Goal: Transaction & Acquisition: Purchase product/service

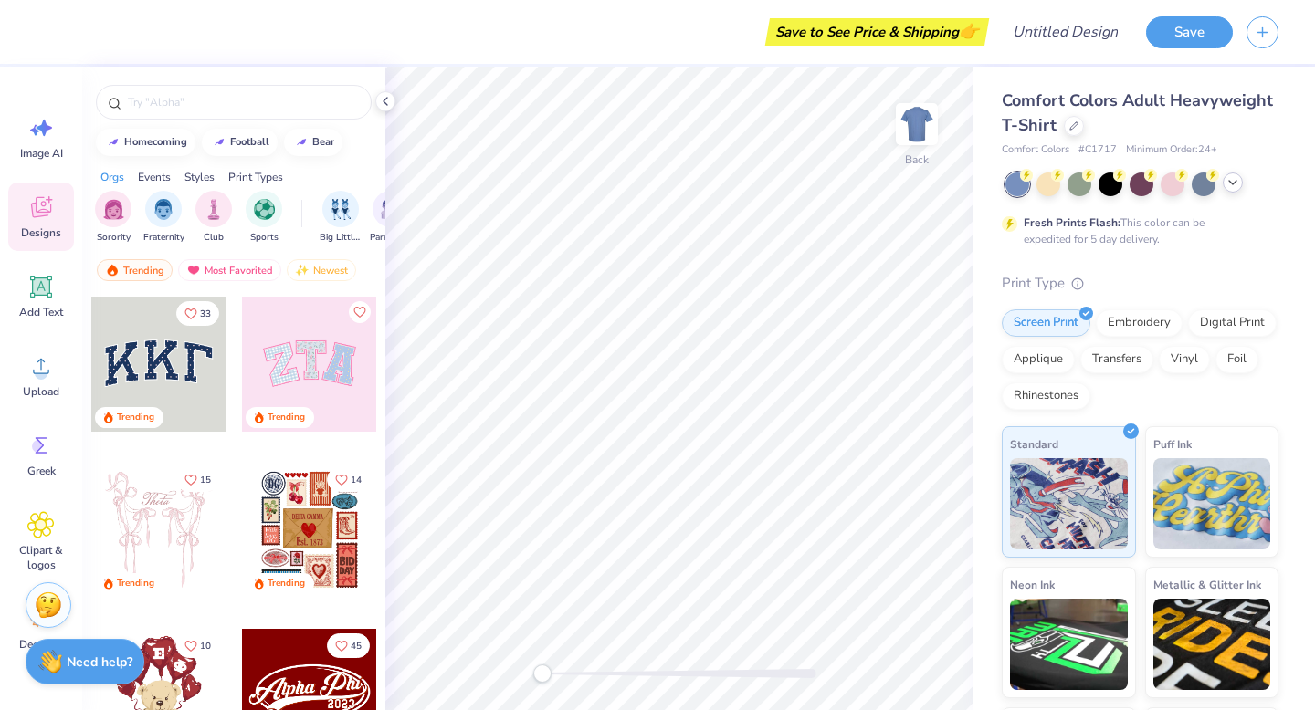
click at [1235, 191] on div at bounding box center [1232, 183] width 20 height 20
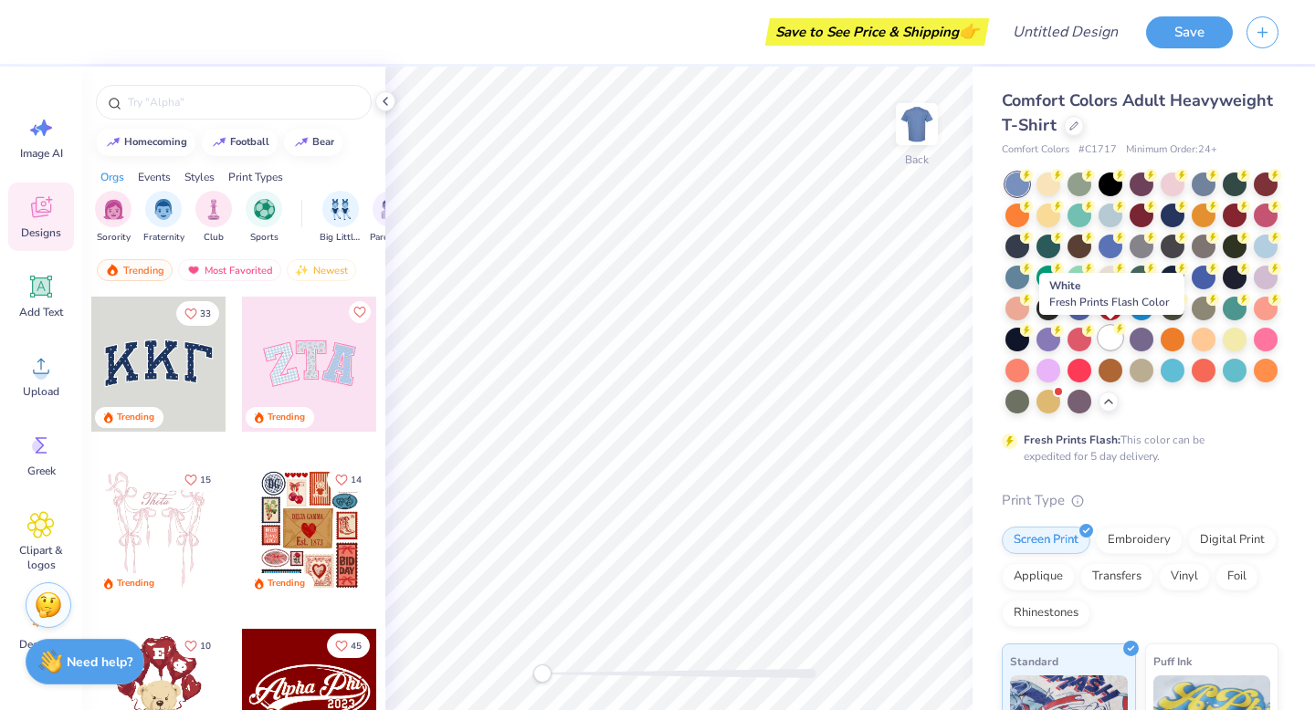
click at [1112, 337] on div at bounding box center [1110, 338] width 24 height 24
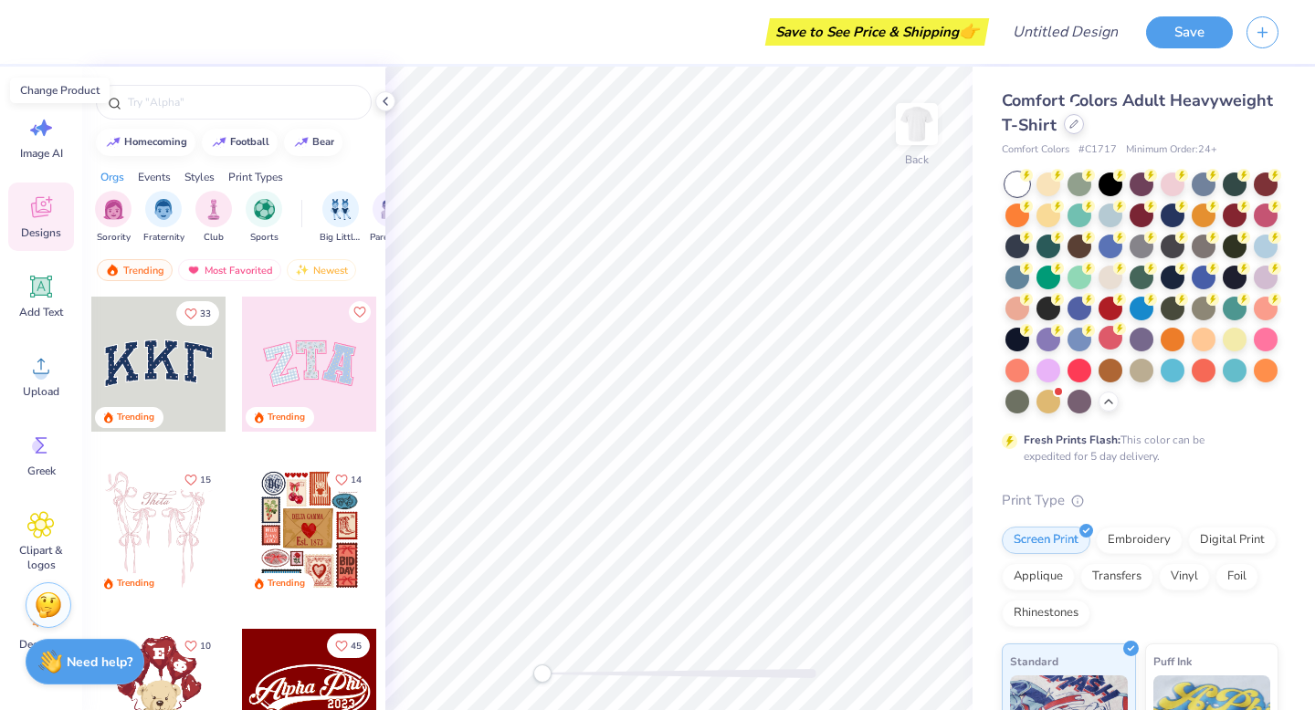
click at [1070, 128] on icon at bounding box center [1073, 124] width 9 height 9
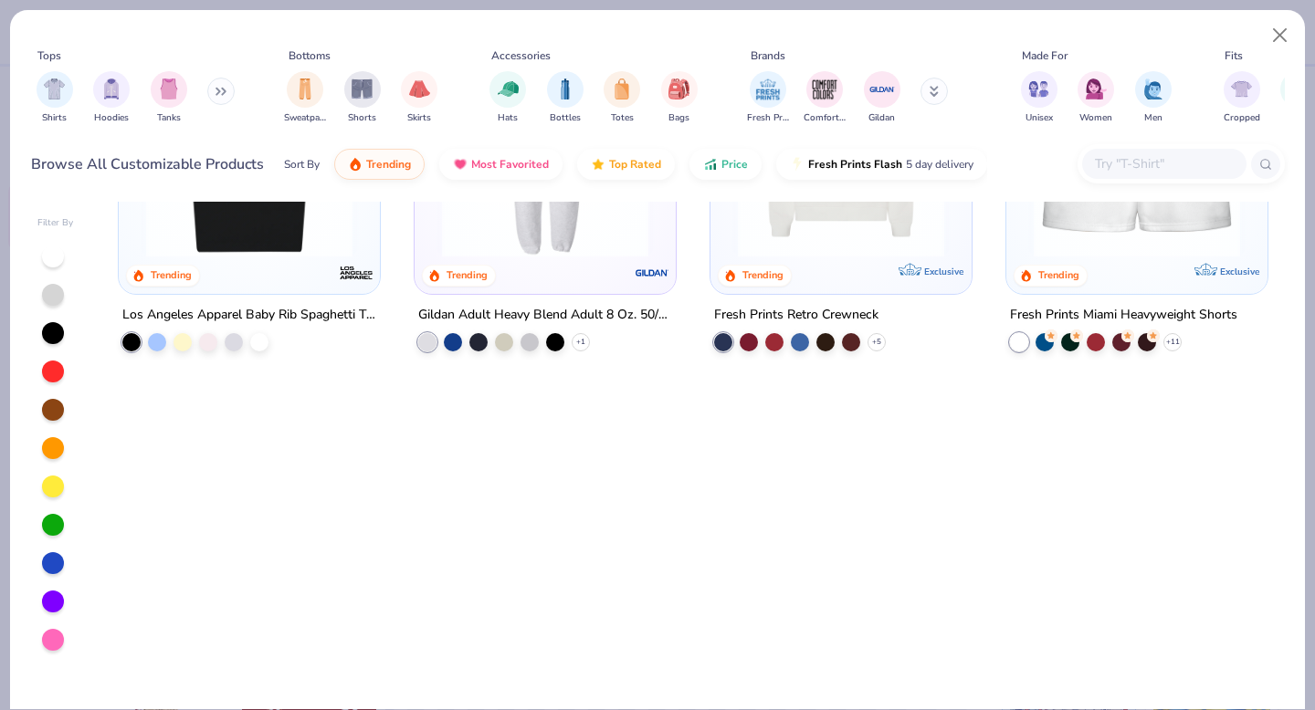
scroll to position [1151, 0]
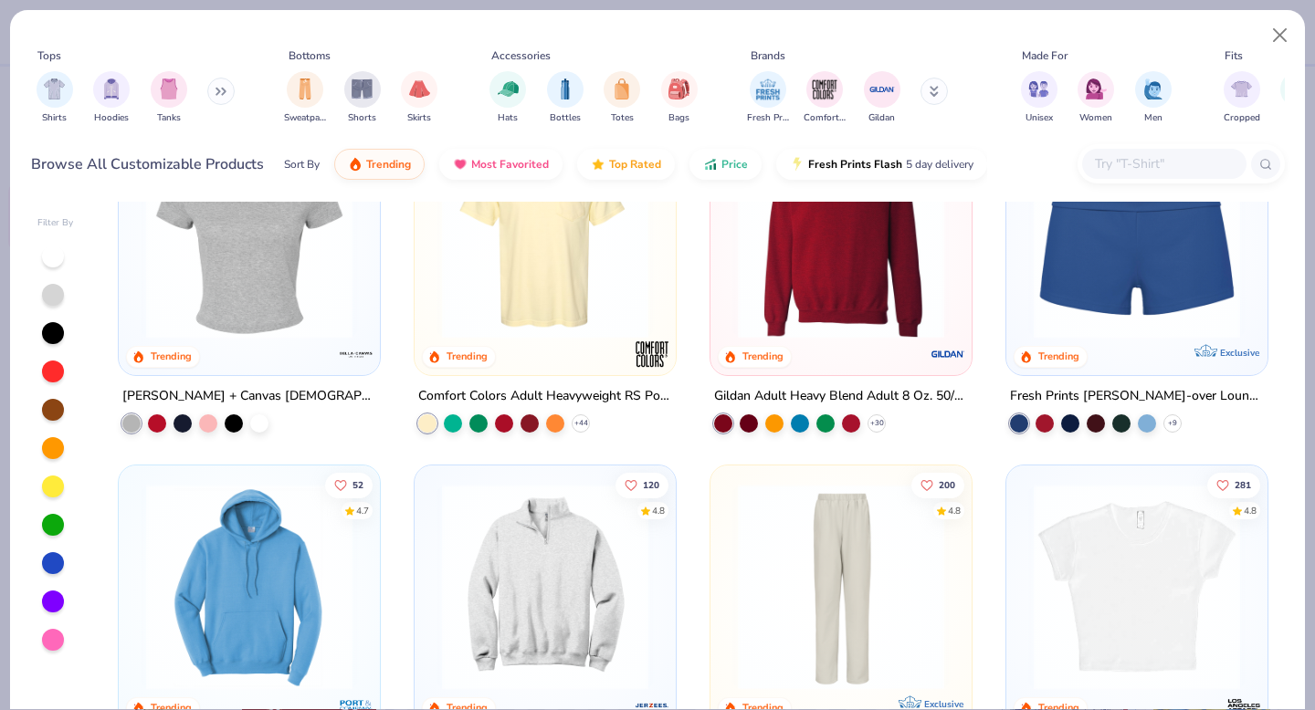
click at [1109, 162] on input "text" at bounding box center [1163, 163] width 141 height 21
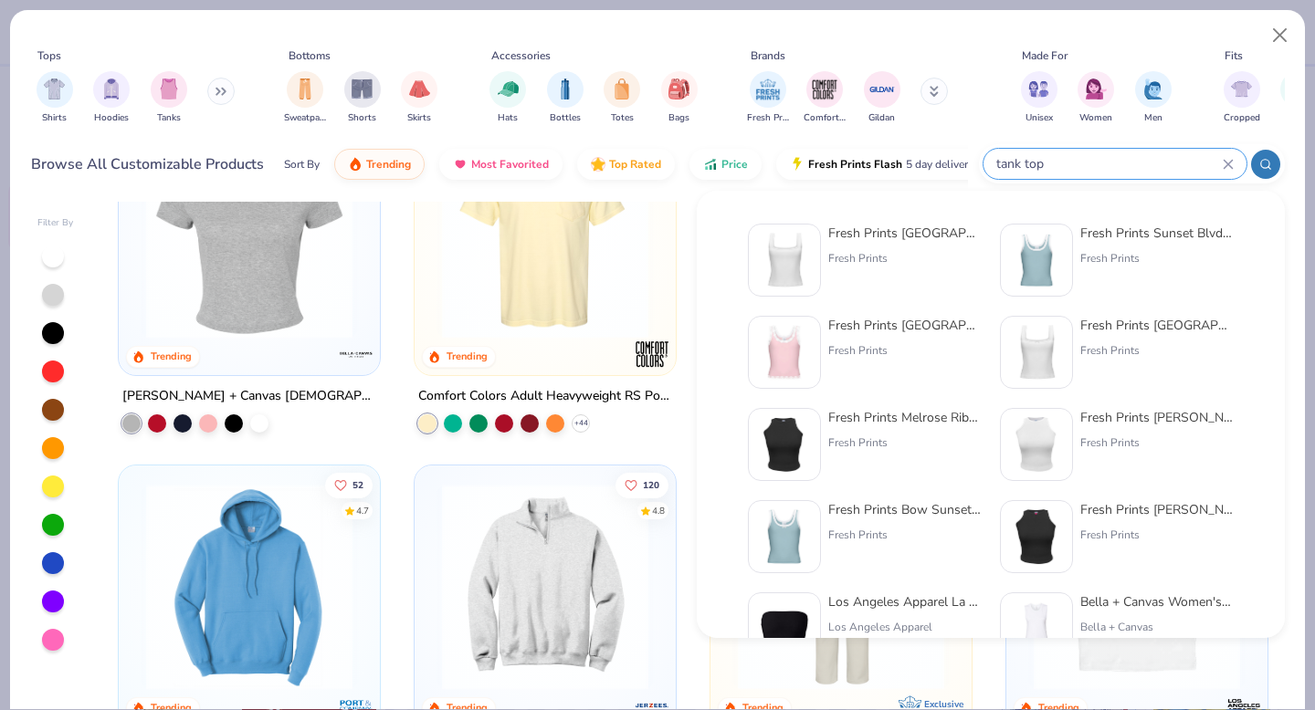
type input "tank top"
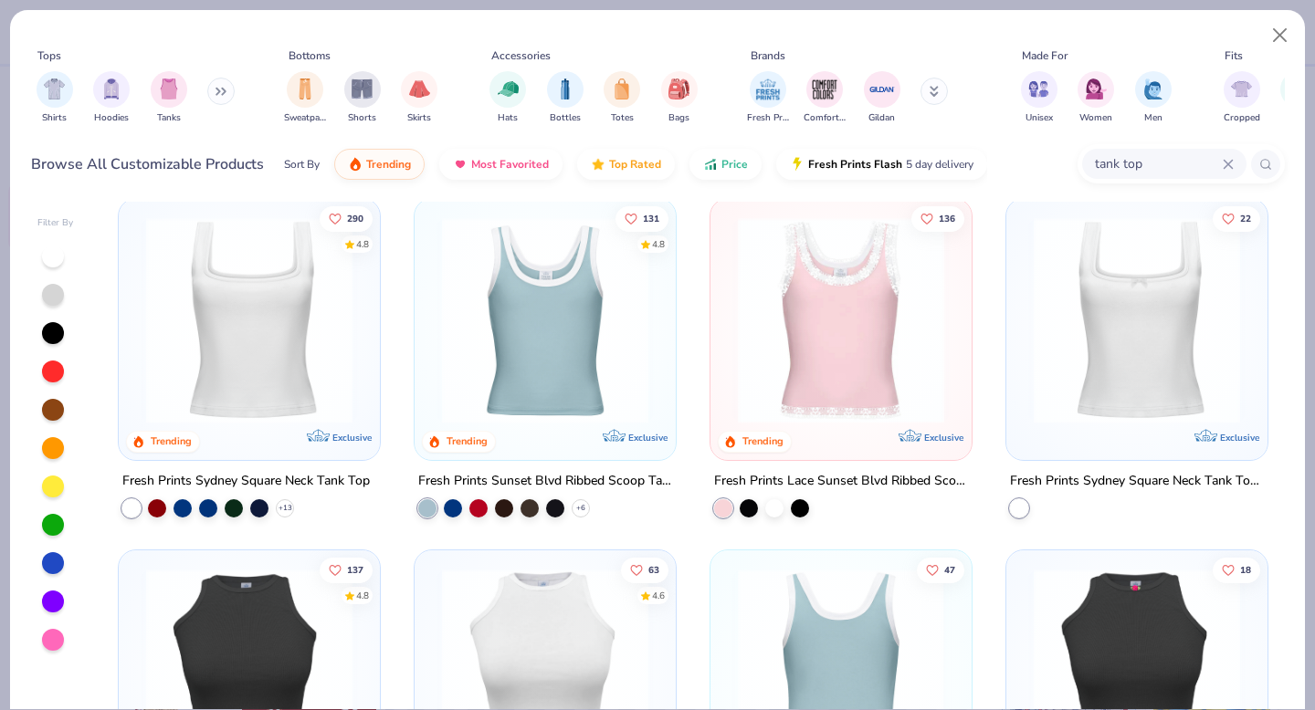
scroll to position [5, 0]
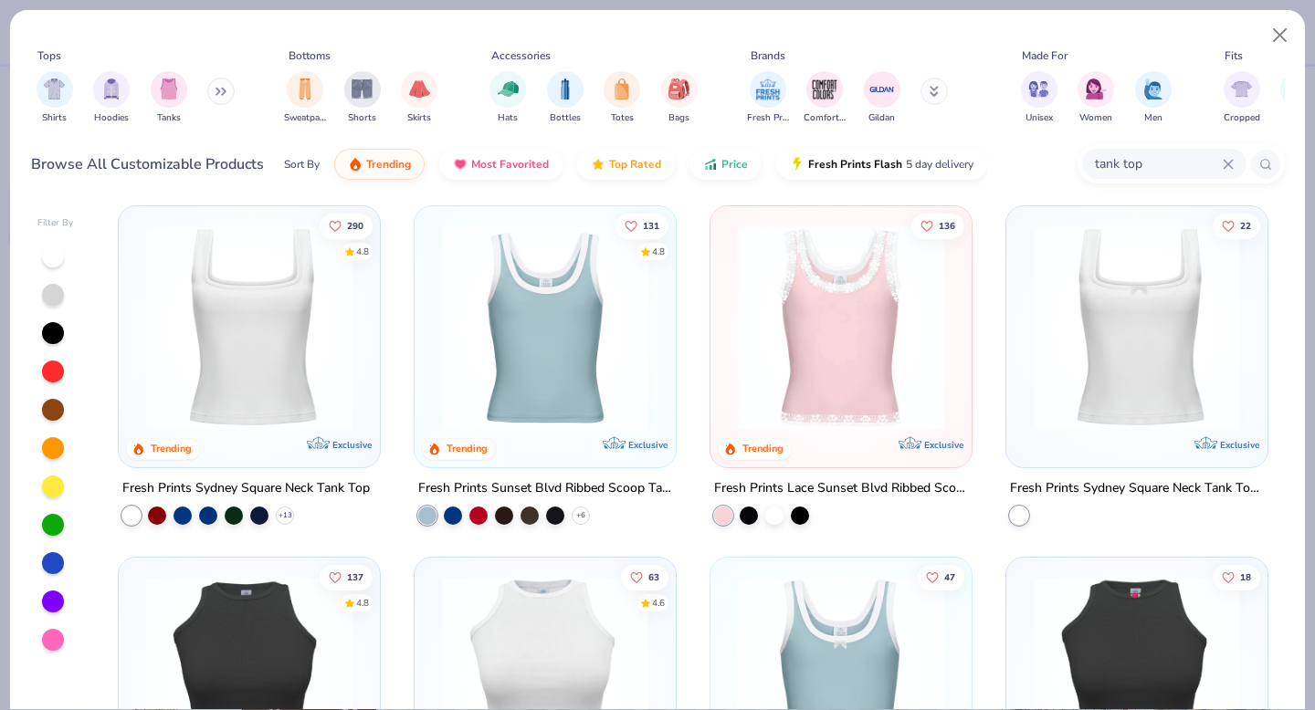
click at [857, 353] on img at bounding box center [841, 328] width 225 height 206
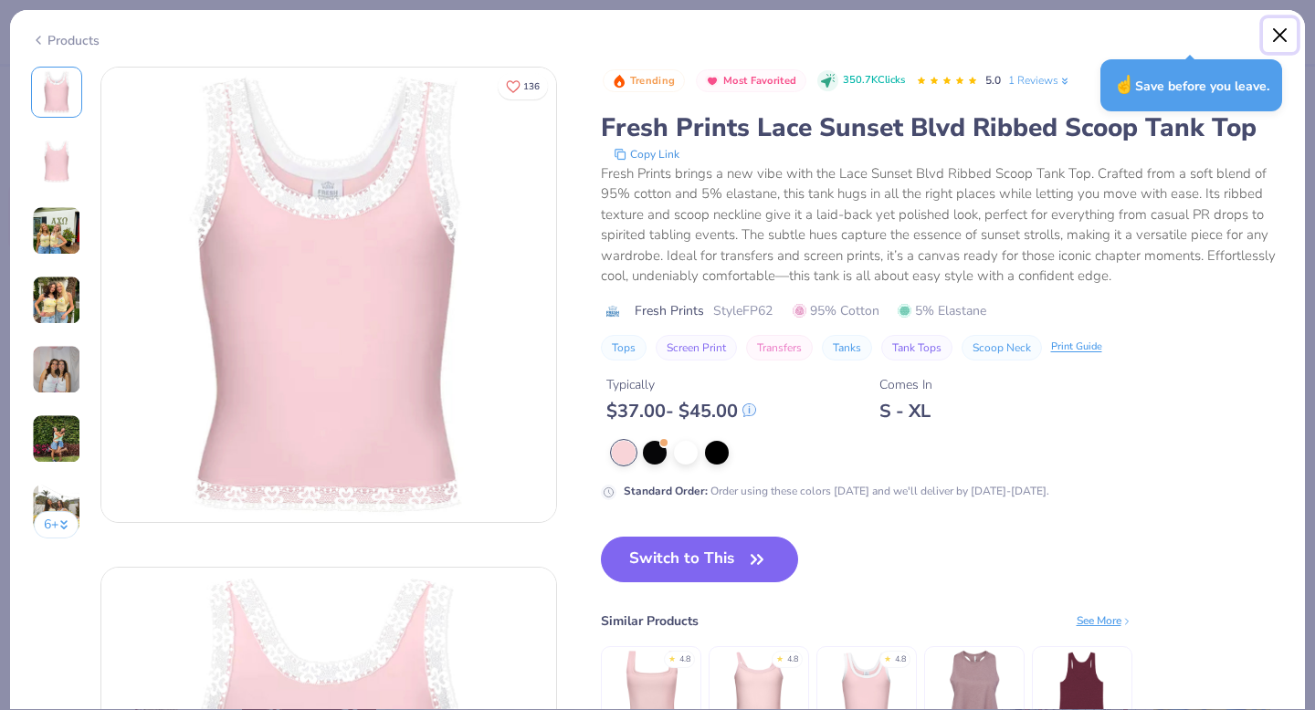
click at [1279, 26] on button "Close" at bounding box center [1280, 35] width 35 height 35
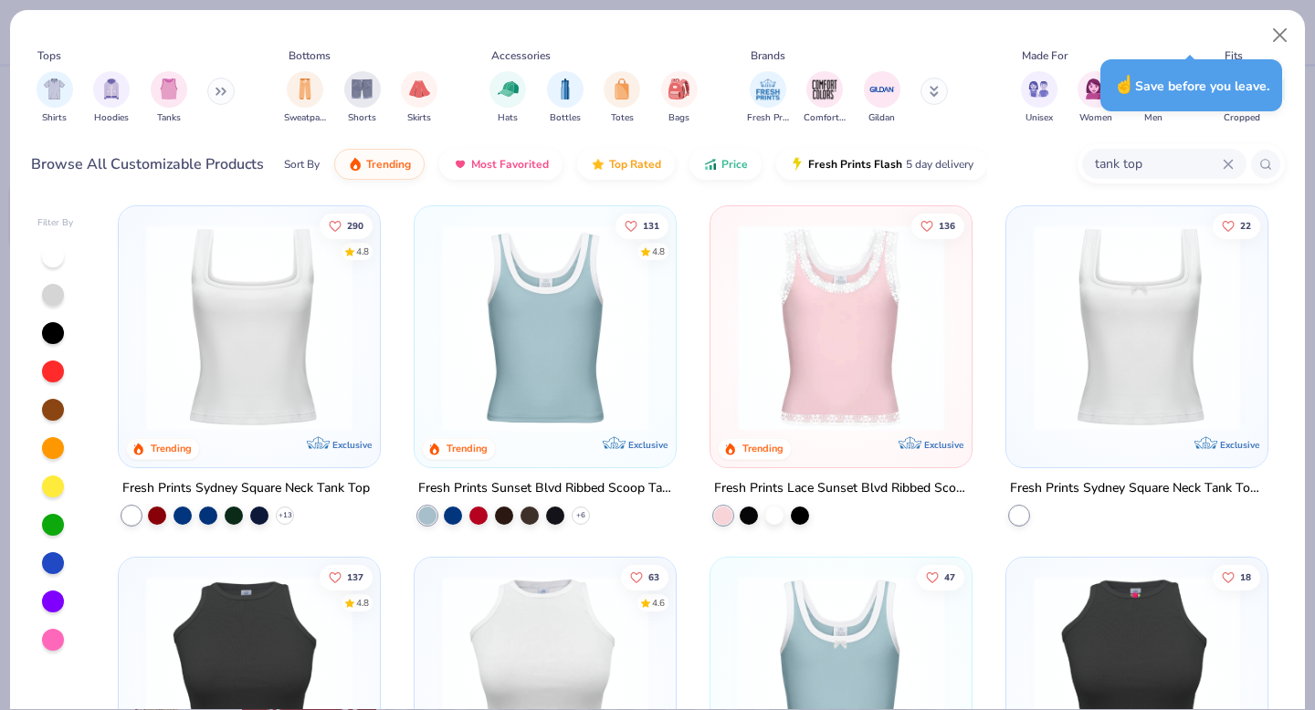
click at [298, 381] on img at bounding box center [249, 328] width 225 height 206
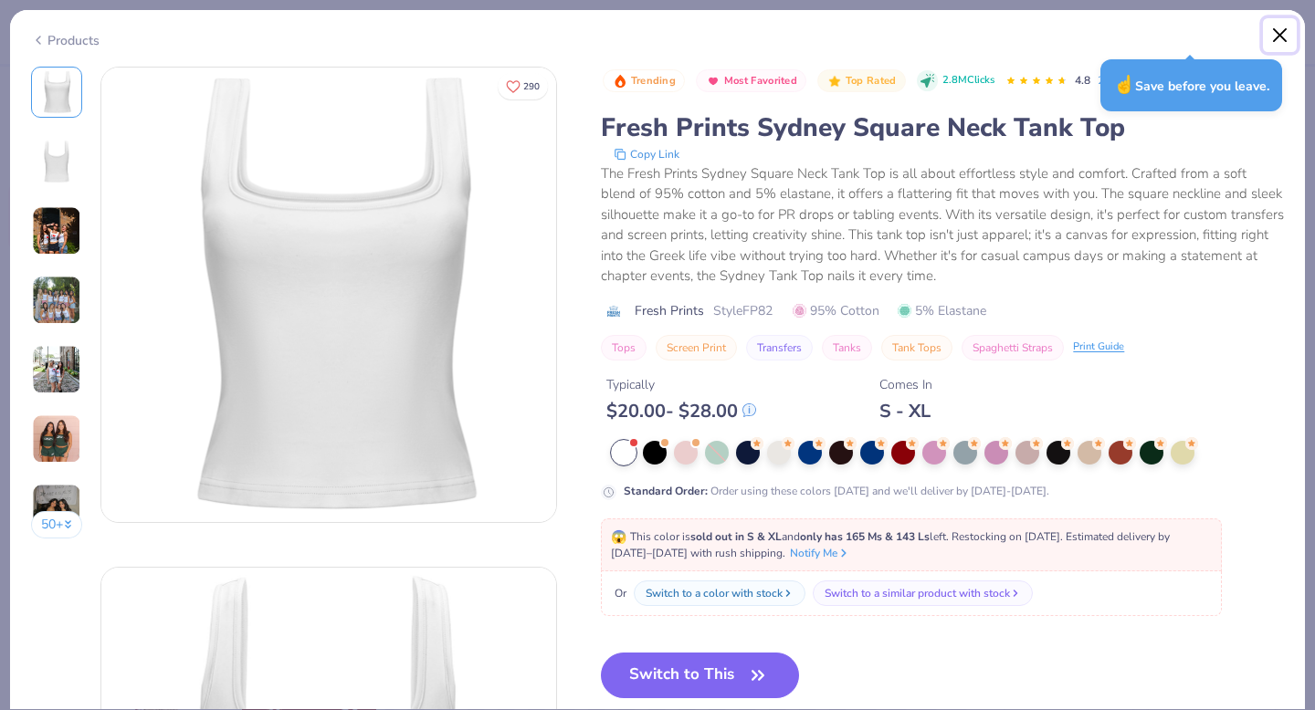
click at [1282, 35] on button "Close" at bounding box center [1280, 35] width 35 height 35
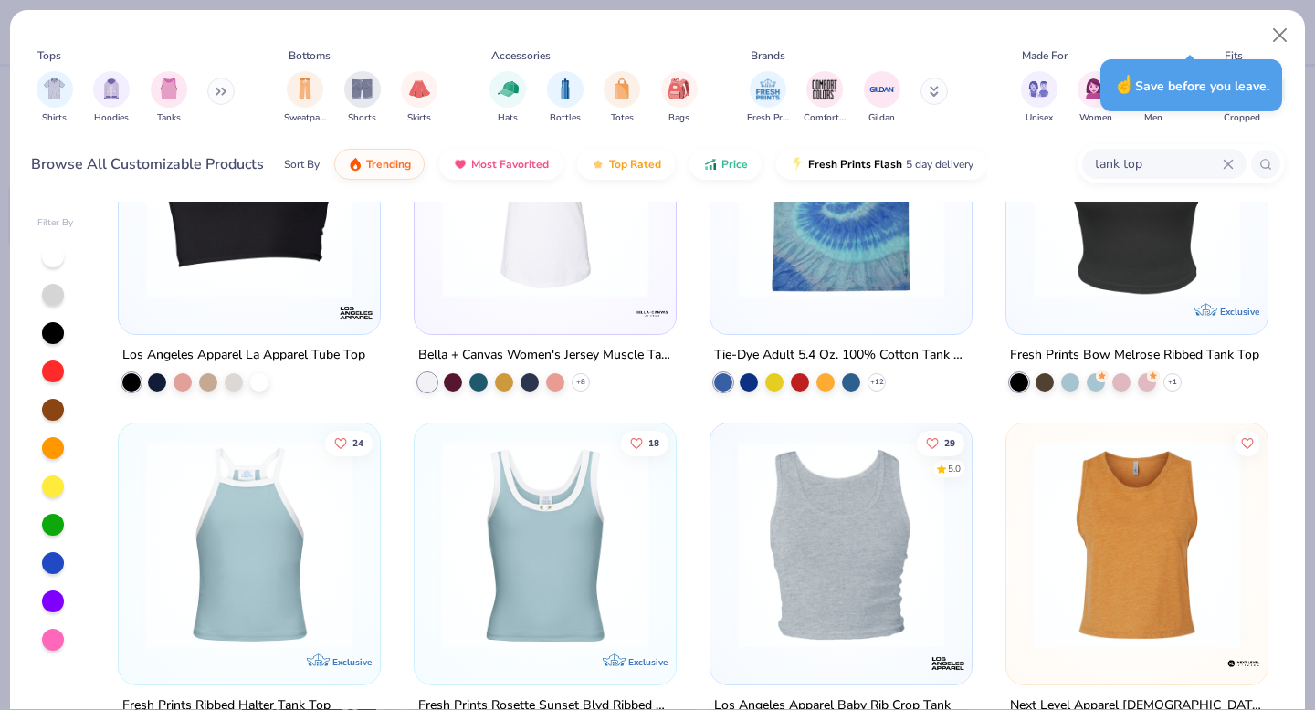
scroll to position [928, 0]
